Goal: Transaction & Acquisition: Purchase product/service

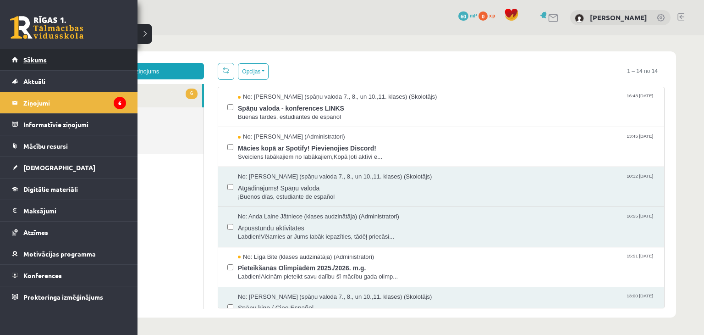
click at [33, 59] on span "Sākums" at bounding box center [34, 59] width 23 height 8
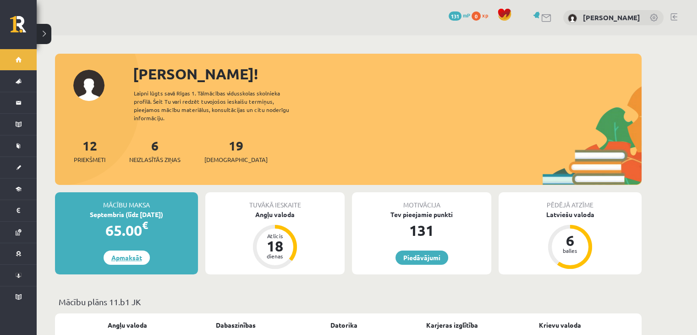
click at [122, 250] on link "Apmaksāt" at bounding box center [127, 257] width 46 height 14
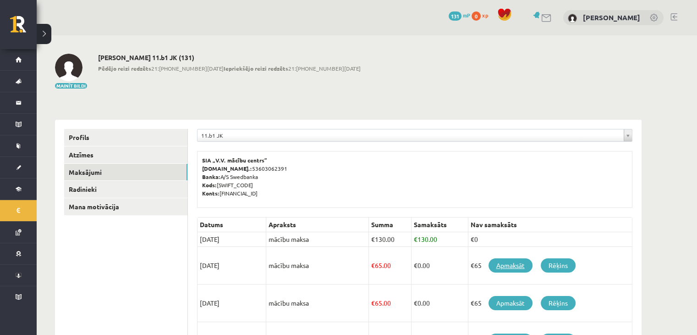
click at [515, 271] on link "Apmaksāt" at bounding box center [511, 265] width 44 height 14
click at [515, 264] on link "Apmaksāt" at bounding box center [511, 265] width 44 height 14
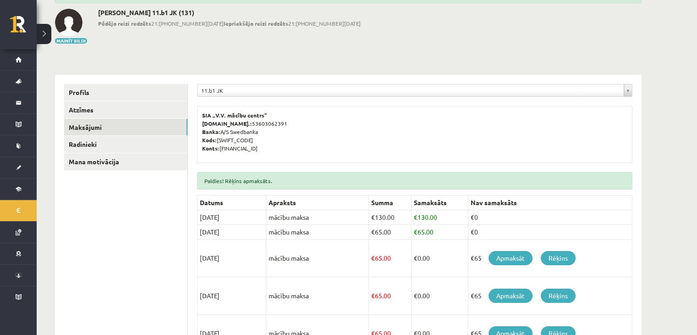
scroll to position [16, 0]
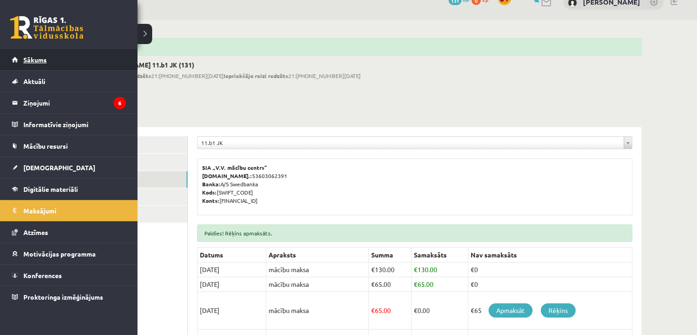
click at [33, 57] on span "Sākums" at bounding box center [34, 59] width 23 height 8
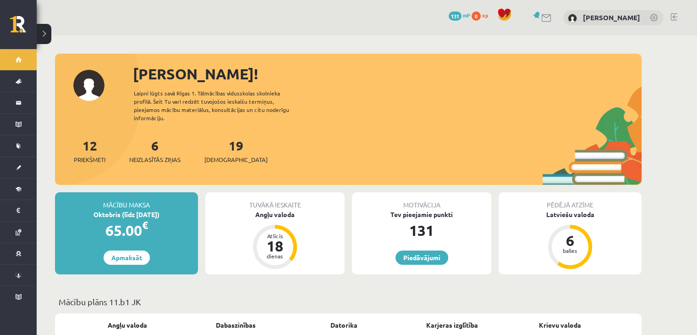
click at [675, 16] on link at bounding box center [673, 16] width 7 height 7
